Goal: Task Accomplishment & Management: Complete application form

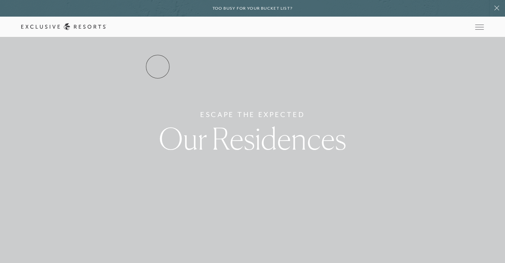
click at [0, 0] on link "Services & Standards" at bounding box center [0, 0] width 0 height 0
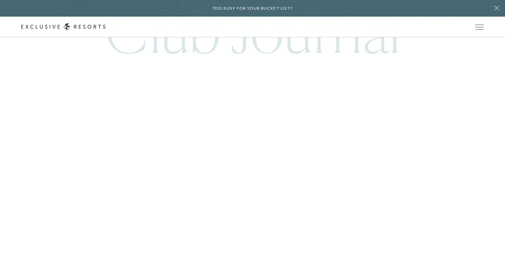
scroll to position [1918, 0]
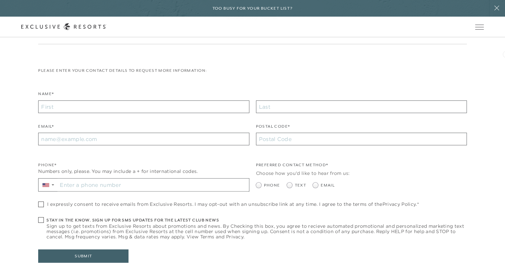
scroll to position [130, 0]
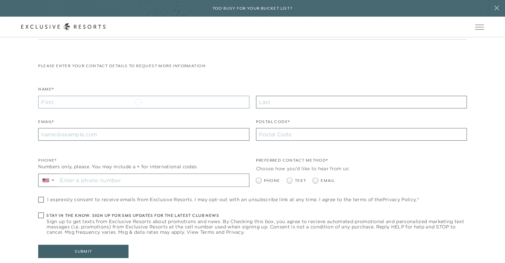
click at [138, 101] on input "Name*" at bounding box center [143, 102] width 211 height 13
type input "[PERSON_NAME]"
type input "[EMAIL_ADDRESS][DOMAIN_NAME]"
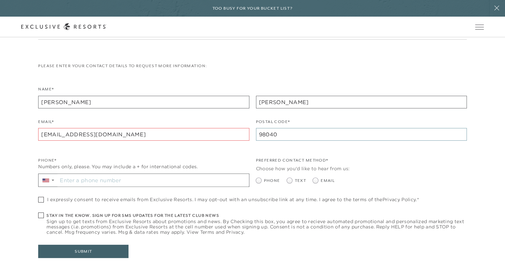
type input "98040"
type input "[PHONE_NUMBER]"
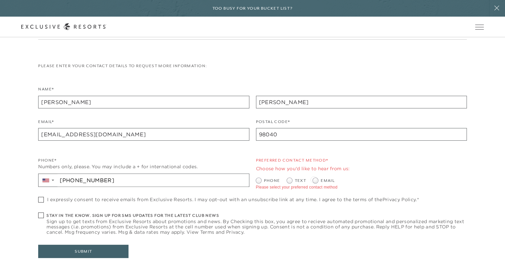
click at [314, 179] on span at bounding box center [315, 180] width 5 height 5
radio input "true"
click at [288, 181] on span at bounding box center [289, 180] width 5 height 5
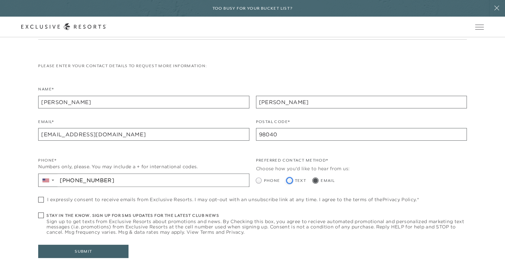
radio input "true"
click at [315, 180] on span at bounding box center [315, 180] width 5 height 5
radio input "true"
click at [42, 200] on span at bounding box center [41, 200] width 6 height 6
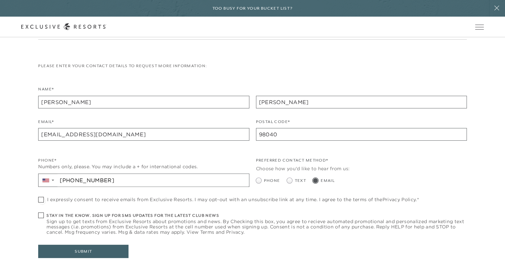
checkbox input "true"
click at [41, 218] on label "Stay in the know. Sign up for sms updates for the latest club news Sign up to g…" at bounding box center [252, 223] width 428 height 22
checkbox input "true"
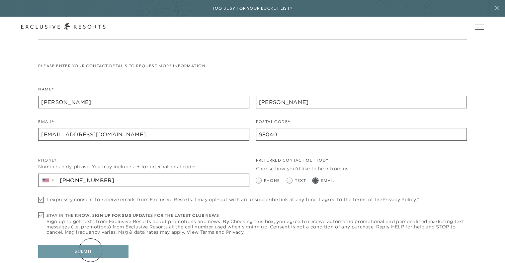
click at [91, 250] on button "Submit" at bounding box center [83, 250] width 90 height 13
